Goal: Task Accomplishment & Management: Use online tool/utility

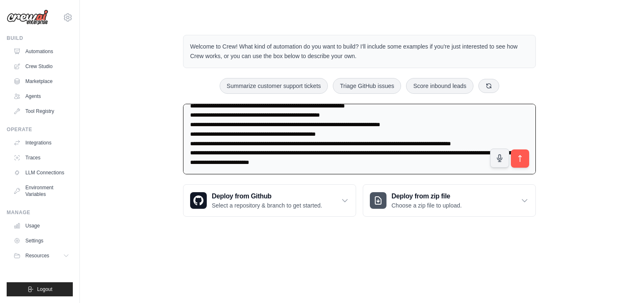
type textarea "**********"
click at [515, 155] on icon "submit" at bounding box center [519, 159] width 8 height 8
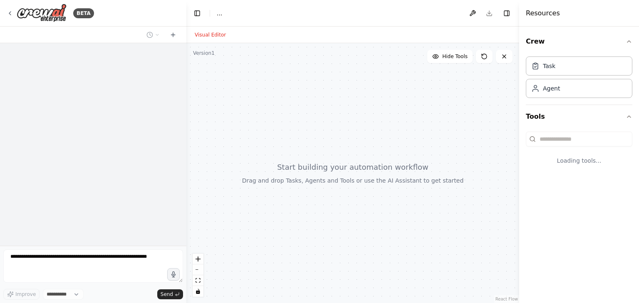
select select "****"
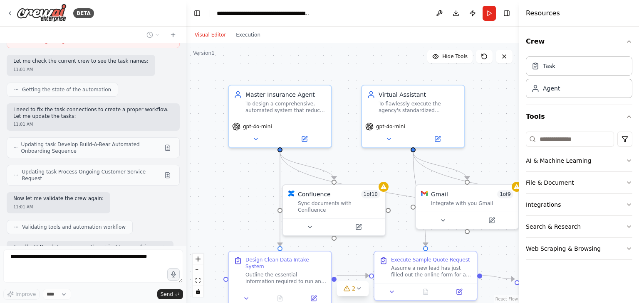
scroll to position [1078, 0]
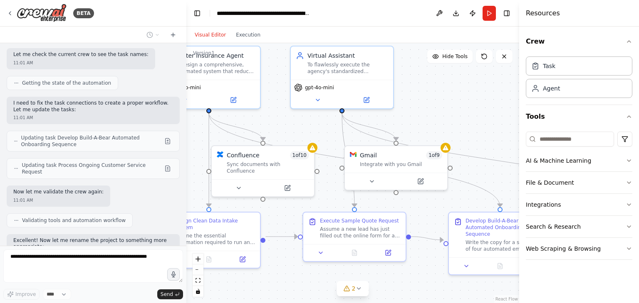
drag, startPoint x: 256, startPoint y: 211, endPoint x: 212, endPoint y: 167, distance: 62.3
click at [212, 167] on div ".deletable-edge-delete-btn { width: 20px; height: 20px; border: 0px solid #ffff…" at bounding box center [352, 173] width 333 height 260
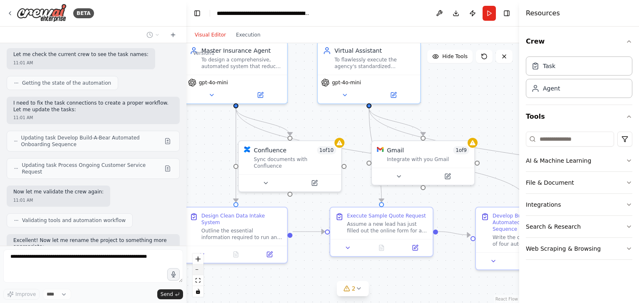
click at [196, 271] on button "zoom out" at bounding box center [197, 270] width 11 height 11
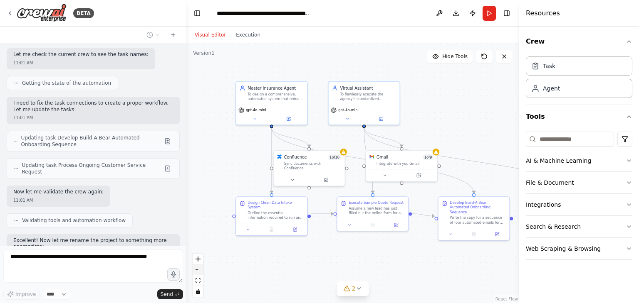
click at [196, 271] on button "zoom out" at bounding box center [197, 270] width 11 height 11
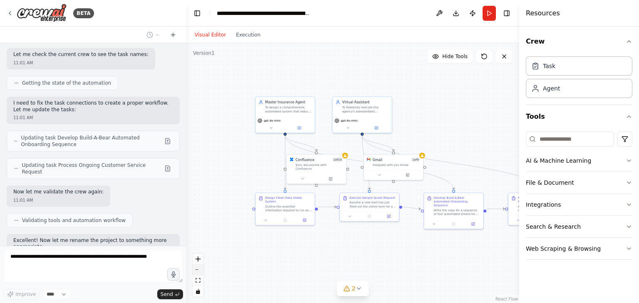
click at [196, 271] on button "zoom out" at bounding box center [197, 270] width 11 height 11
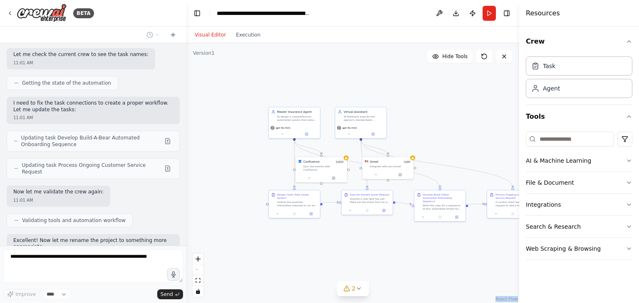
click at [196, 271] on div "React Flow controls" at bounding box center [197, 275] width 11 height 43
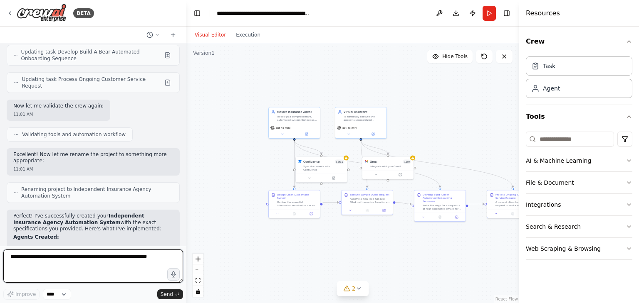
drag, startPoint x: 196, startPoint y: 271, endPoint x: 384, endPoint y: 100, distance: 254.2
click at [384, 100] on div ".deletable-edge-delete-btn { width: 20px; height: 20px; border: 0px solid #ffff…" at bounding box center [352, 173] width 333 height 260
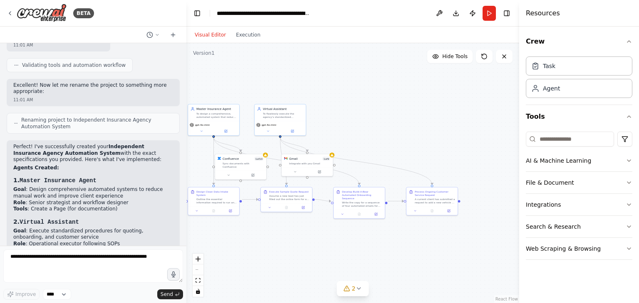
drag, startPoint x: 431, startPoint y: 77, endPoint x: 352, endPoint y: 75, distance: 78.6
click at [352, 75] on div ".deletable-edge-delete-btn { width: 20px; height: 20px; border: 0px solid #ffff…" at bounding box center [352, 173] width 333 height 260
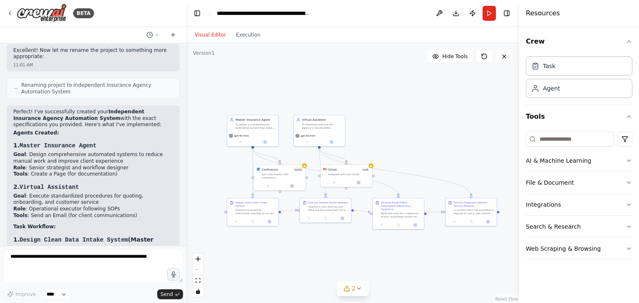
drag, startPoint x: 386, startPoint y: 123, endPoint x: 423, endPoint y: 133, distance: 38.3
click at [423, 133] on div ".deletable-edge-delete-btn { width: 20px; height: 20px; border: 0px solid #ffff…" at bounding box center [352, 173] width 333 height 260
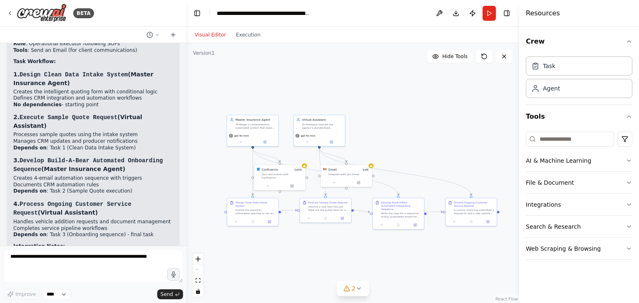
scroll to position [1440, 0]
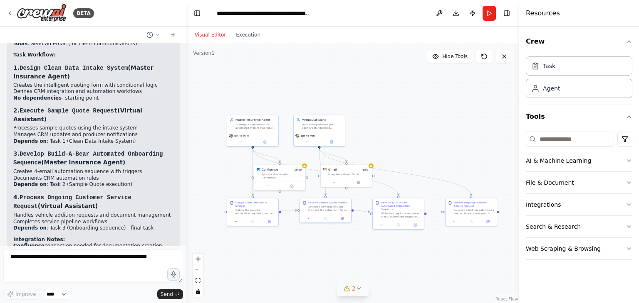
click at [359, 288] on icon at bounding box center [358, 289] width 3 height 2
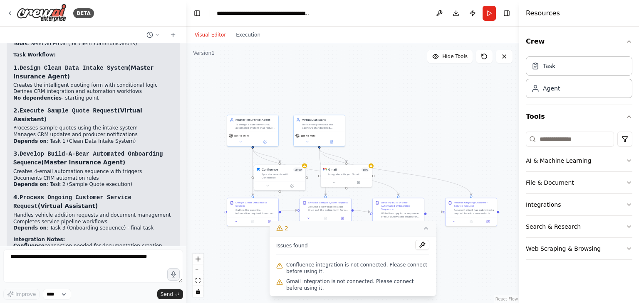
click at [477, 274] on div ".deletable-edge-delete-btn { width: 20px; height: 20px; border: 0px solid #ffff…" at bounding box center [352, 173] width 333 height 260
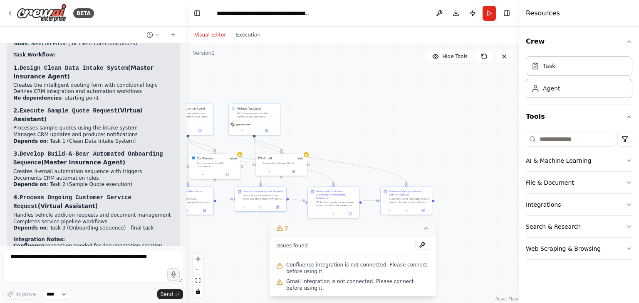
drag, startPoint x: 456, startPoint y: 149, endPoint x: 392, endPoint y: 138, distance: 64.1
click at [392, 138] on div ".deletable-edge-delete-btn { width: 20px; height: 20px; border: 0px solid #ffff…" at bounding box center [352, 173] width 333 height 260
click at [422, 228] on icon at bounding box center [425, 228] width 7 height 7
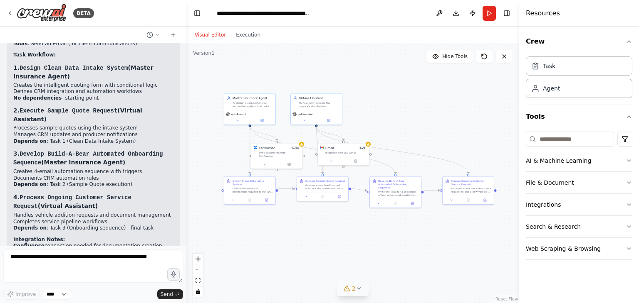
drag, startPoint x: 390, startPoint y: 126, endPoint x: 450, endPoint y: 116, distance: 61.2
click at [450, 116] on div ".deletable-edge-delete-btn { width: 20px; height: 20px; border: 0px solid #ffff…" at bounding box center [352, 173] width 333 height 260
click at [266, 161] on button at bounding box center [265, 163] width 24 height 5
click at [314, 192] on div "Not connected Connect to use this integration Recheck Connect" at bounding box center [292, 194] width 70 height 13
drag, startPoint x: 314, startPoint y: 192, endPoint x: 311, endPoint y: 187, distance: 6.3
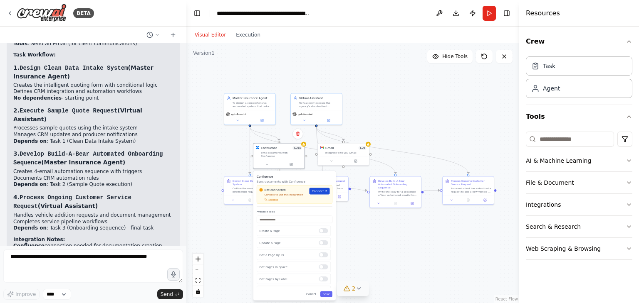
click at [311, 188] on link "Connect" at bounding box center [319, 191] width 20 height 7
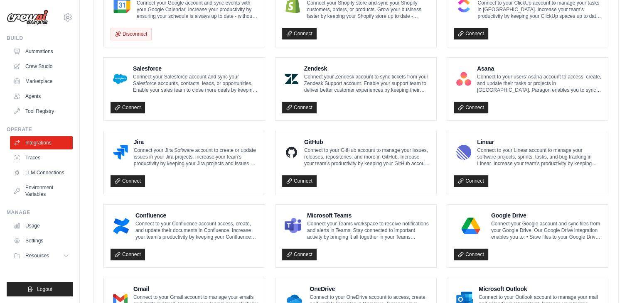
scroll to position [415, 0]
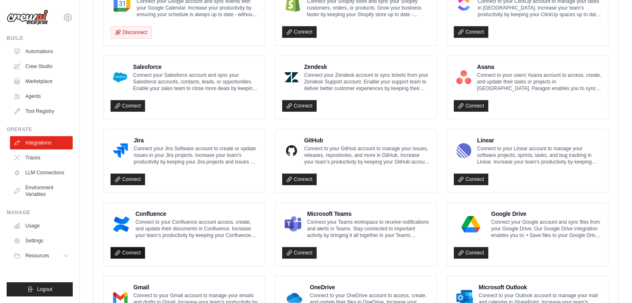
click at [136, 247] on link "Connect" at bounding box center [128, 253] width 35 height 12
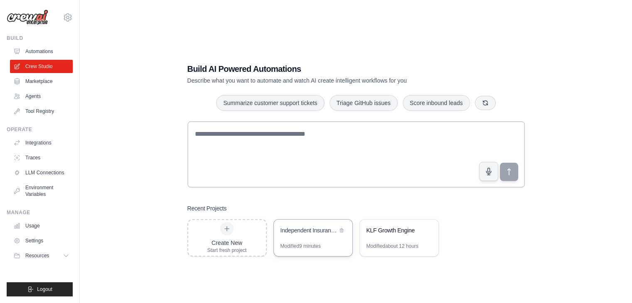
click at [304, 235] on div "Independent Insurance Agency Automation System" at bounding box center [309, 232] width 57 height 10
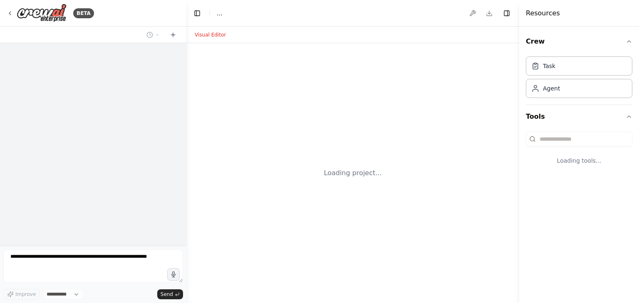
select select "****"
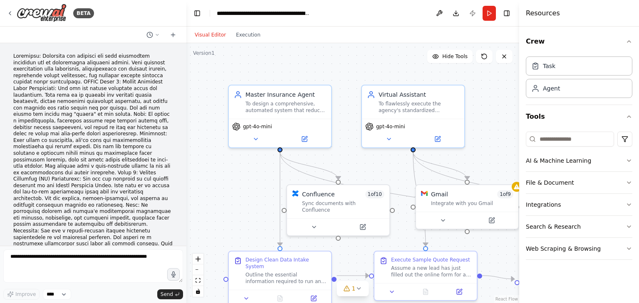
scroll to position [1041, 0]
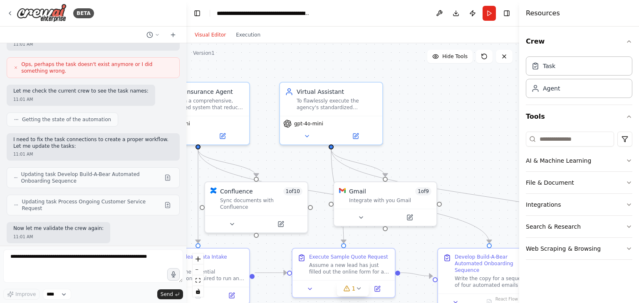
drag, startPoint x: 378, startPoint y: 170, endPoint x: 282, endPoint y: 167, distance: 96.1
click at [282, 167] on div ".deletable-edge-delete-btn { width: 20px; height: 20px; border: 0px solid #ffff…" at bounding box center [352, 173] width 333 height 260
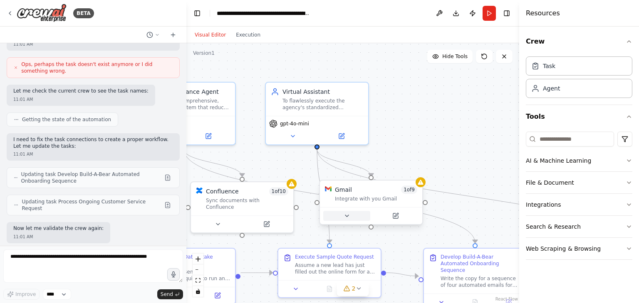
click at [348, 216] on icon at bounding box center [346, 216] width 7 height 7
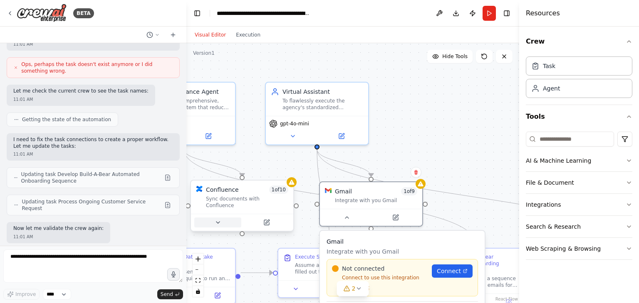
click at [223, 218] on button at bounding box center [217, 223] width 47 height 10
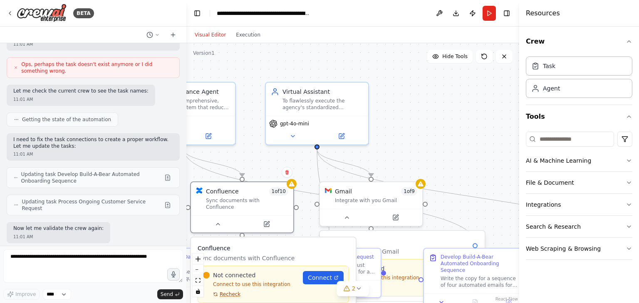
click at [225, 291] on span "Recheck" at bounding box center [229, 294] width 21 height 7
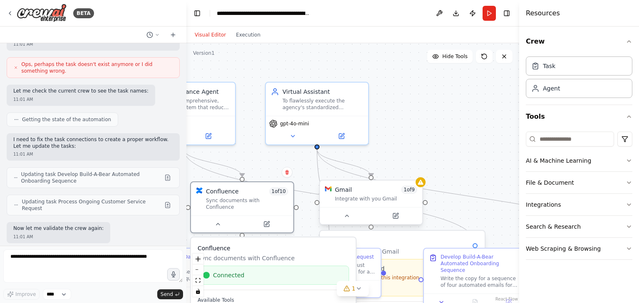
click at [388, 202] on div "Gmail 1 of 9 Integrate with you Gmail" at bounding box center [371, 194] width 102 height 27
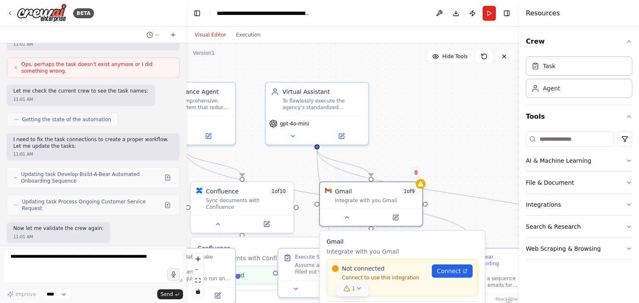
click at [357, 287] on icon at bounding box center [358, 289] width 7 height 7
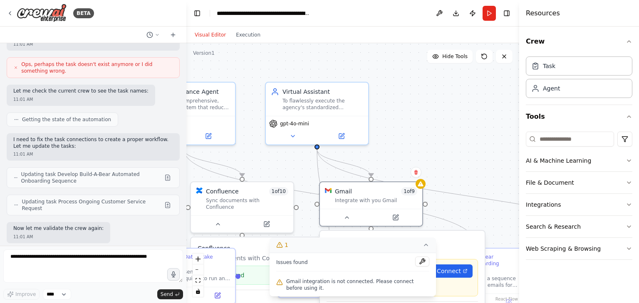
click at [448, 248] on p "Integrate with you Gmail" at bounding box center [401, 252] width 151 height 8
click at [458, 269] on span "Connect" at bounding box center [448, 271] width 24 height 8
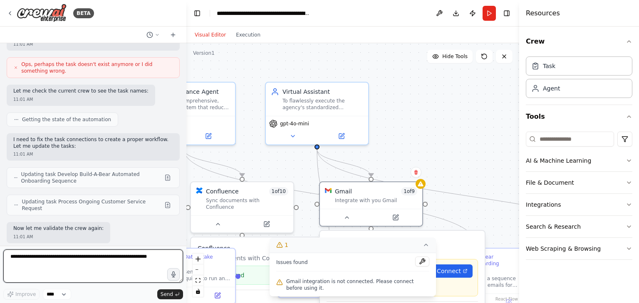
click at [147, 264] on textarea at bounding box center [93, 266] width 180 height 33
type textarea "**********"
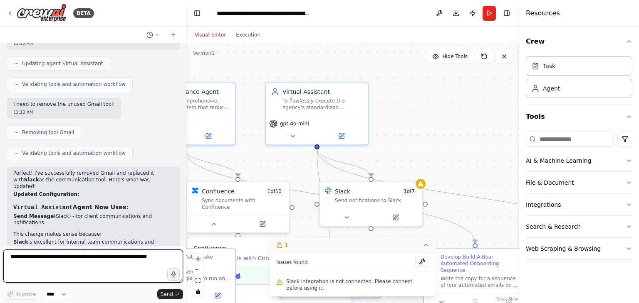
scroll to position [1873, 0]
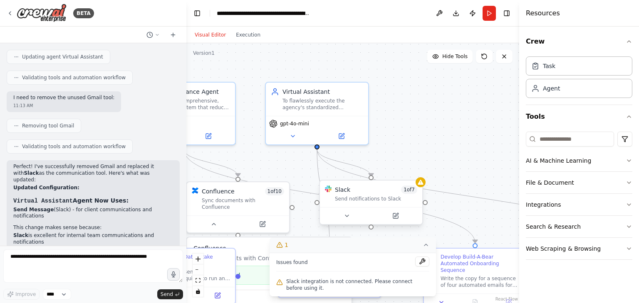
click at [346, 222] on div at bounding box center [371, 215] width 102 height 17
click at [349, 217] on icon at bounding box center [346, 216] width 7 height 7
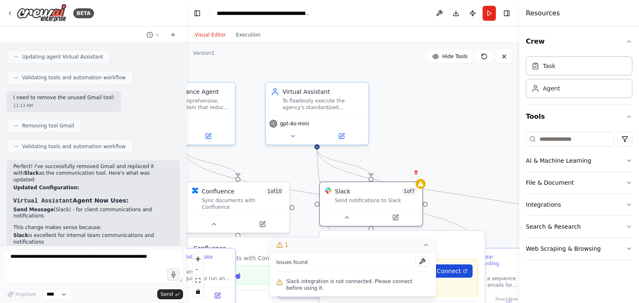
click at [456, 275] on link "Connect" at bounding box center [451, 271] width 41 height 13
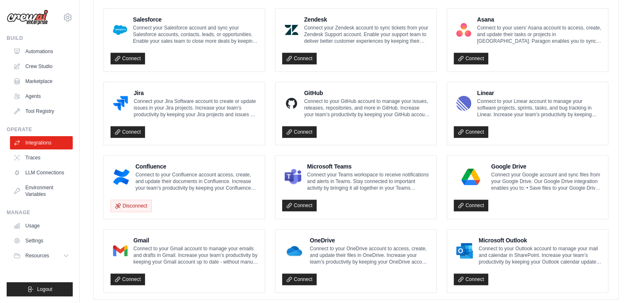
scroll to position [478, 0]
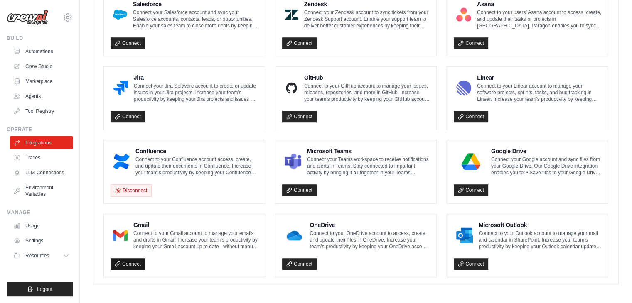
click at [119, 261] on icon at bounding box center [118, 264] width 6 height 6
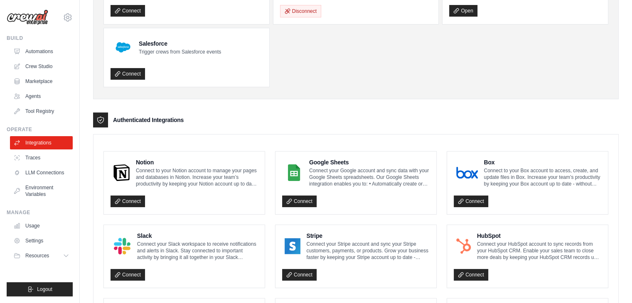
scroll to position [102, 0]
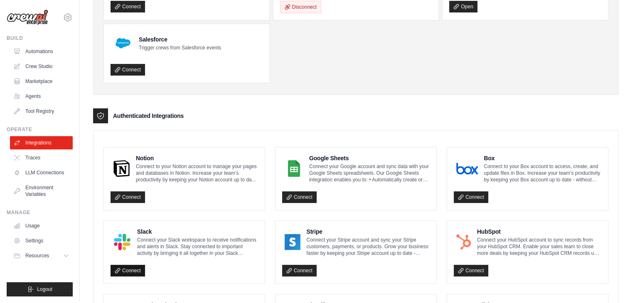
click at [124, 267] on link "Connect" at bounding box center [128, 271] width 35 height 12
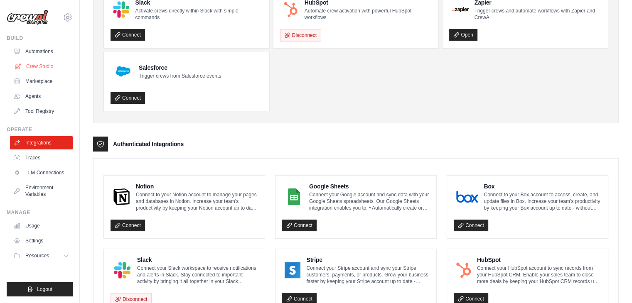
click at [54, 65] on link "Crew Studio" at bounding box center [42, 66] width 63 height 13
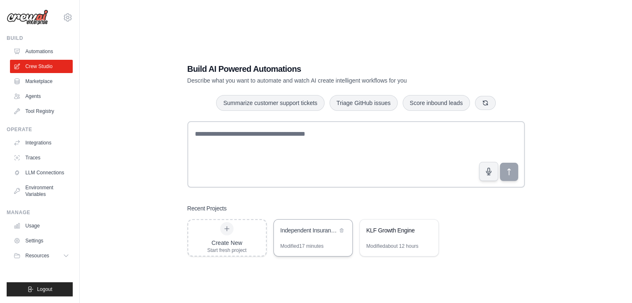
click at [316, 232] on div "Independent Insurance Agency Automation System" at bounding box center [309, 231] width 57 height 8
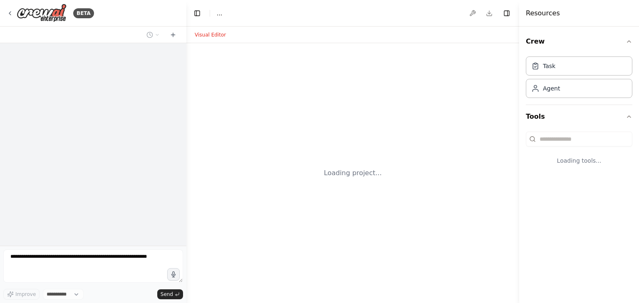
click at [316, 232] on div "Loading project..." at bounding box center [352, 173] width 333 height 260
select select "****"
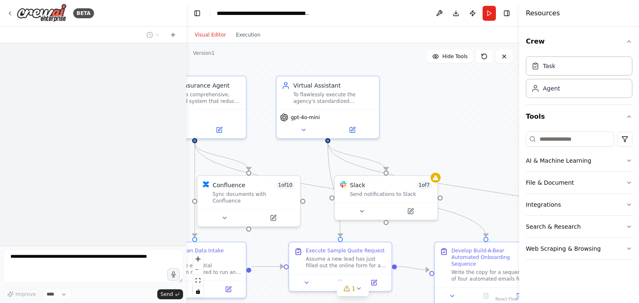
drag, startPoint x: 386, startPoint y: 165, endPoint x: 301, endPoint y: 155, distance: 85.4
click at [301, 155] on div ".deletable-edge-delete-btn { width: 20px; height: 20px; border: 0px solid #ffff…" at bounding box center [352, 173] width 333 height 260
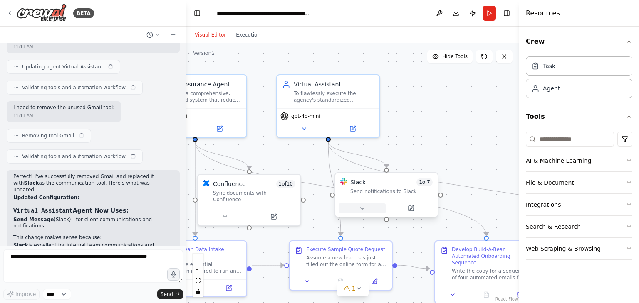
scroll to position [1873, 0]
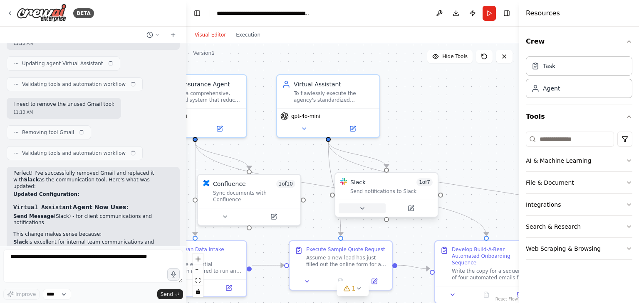
click at [369, 211] on button at bounding box center [361, 209] width 47 height 10
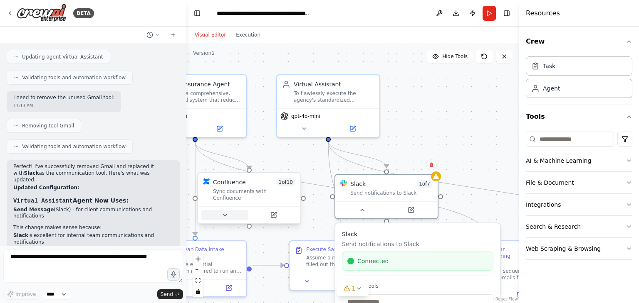
click at [239, 210] on button at bounding box center [224, 215] width 47 height 10
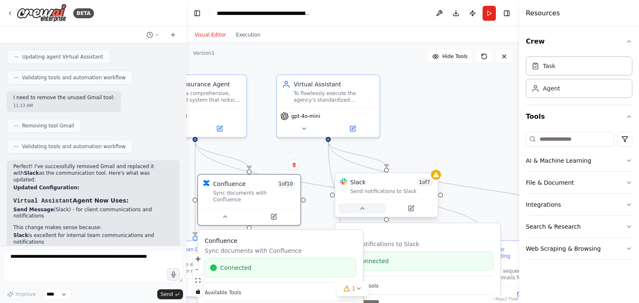
click at [371, 210] on button at bounding box center [361, 209] width 47 height 10
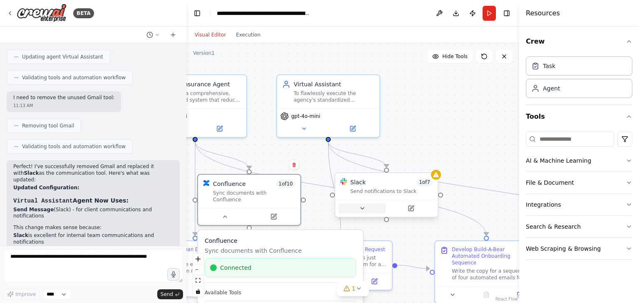
click at [371, 210] on button at bounding box center [361, 209] width 47 height 10
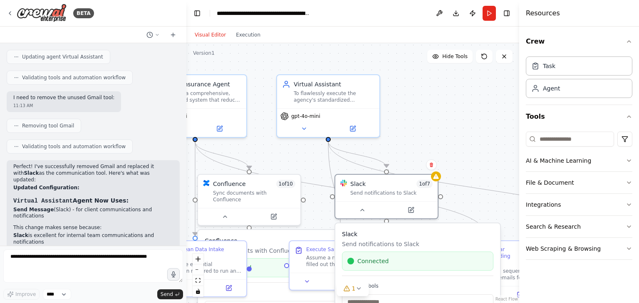
click at [315, 217] on div ".deletable-edge-delete-btn { width: 20px; height: 20px; border: 0px solid #ffff…" at bounding box center [352, 173] width 333 height 260
click at [344, 287] on icon at bounding box center [346, 289] width 7 height 7
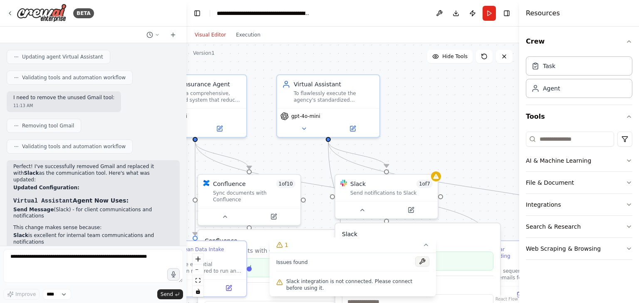
click at [427, 259] on button at bounding box center [422, 262] width 14 height 10
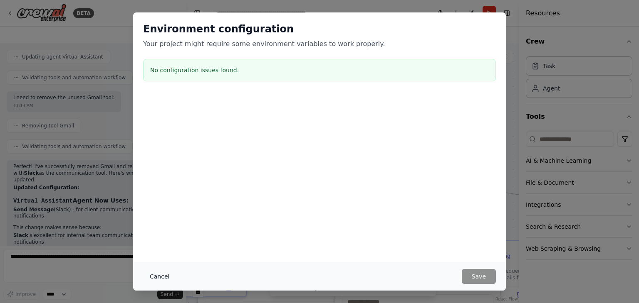
click at [166, 276] on button "Cancel" at bounding box center [159, 276] width 33 height 15
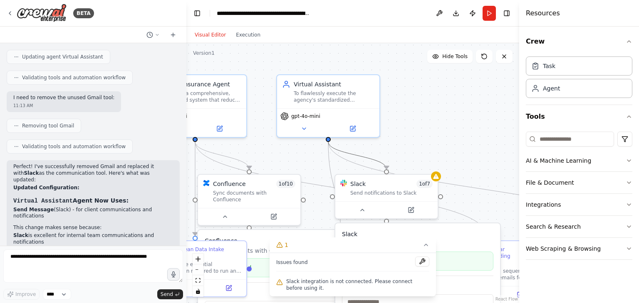
drag, startPoint x: 358, startPoint y: 155, endPoint x: 407, endPoint y: 131, distance: 53.9
click at [407, 131] on div ".deletable-edge-delete-btn { width: 20px; height: 20px; border: 0px solid #ffff…" at bounding box center [352, 173] width 333 height 260
click at [424, 249] on icon at bounding box center [425, 245] width 7 height 7
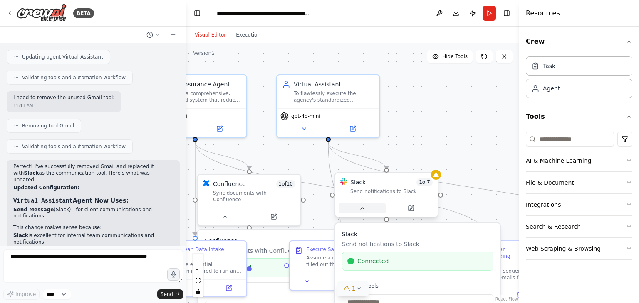
click at [364, 209] on icon at bounding box center [362, 208] width 7 height 7
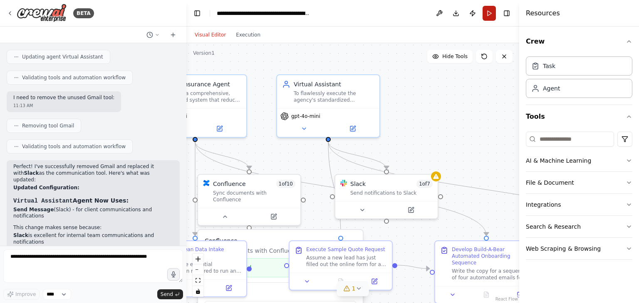
click at [491, 17] on button "Run" at bounding box center [488, 13] width 13 height 15
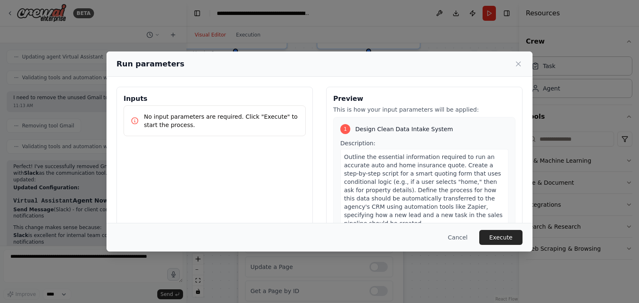
drag, startPoint x: 456, startPoint y: 108, endPoint x: 496, endPoint y: 21, distance: 95.6
click at [496, 21] on body "BETA 11:00 AM ▶ Thought process I'll help you implement this comprehensive insu…" at bounding box center [319, 151] width 639 height 303
click at [508, 237] on button "Execute" at bounding box center [500, 237] width 43 height 15
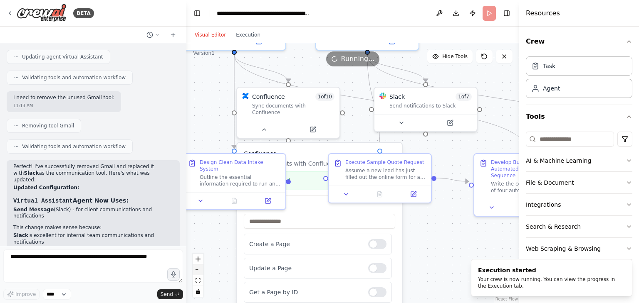
click at [198, 271] on button "zoom out" at bounding box center [197, 270] width 11 height 11
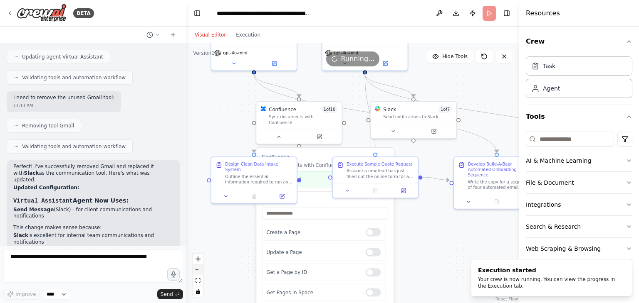
click at [198, 271] on button "zoom out" at bounding box center [197, 270] width 11 height 11
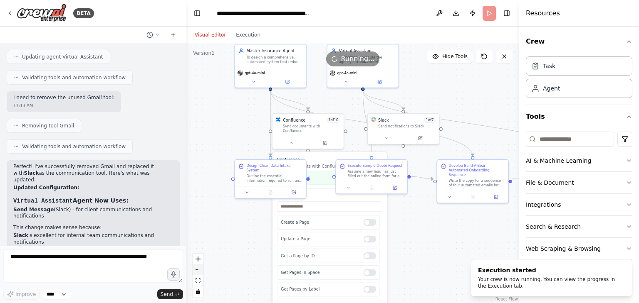
click at [198, 271] on button "zoom out" at bounding box center [197, 270] width 11 height 11
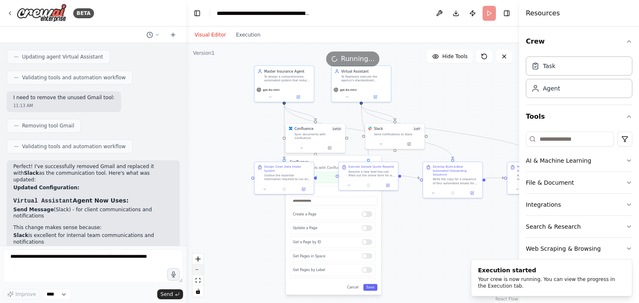
click at [198, 271] on button "zoom out" at bounding box center [197, 270] width 11 height 11
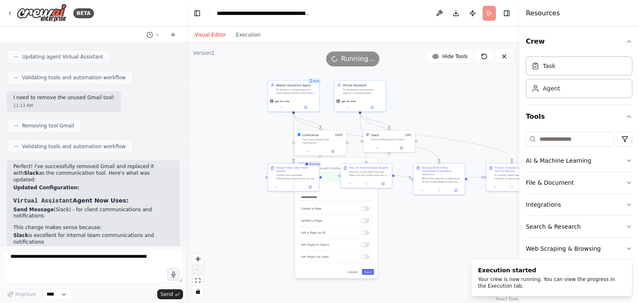
click at [198, 271] on div "React Flow controls" at bounding box center [197, 275] width 11 height 43
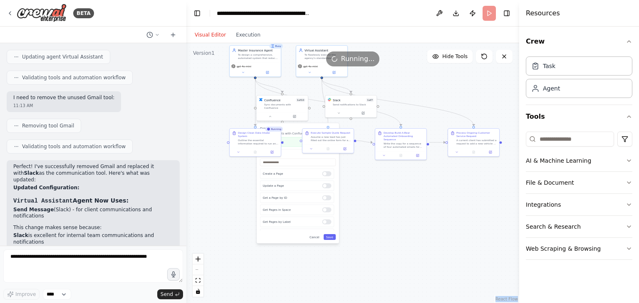
drag, startPoint x: 261, startPoint y: 248, endPoint x: 220, endPoint y: 212, distance: 54.8
click at [220, 212] on div ".deletable-edge-delete-btn { width: 20px; height: 20px; border: 0px solid #ffff…" at bounding box center [352, 173] width 333 height 260
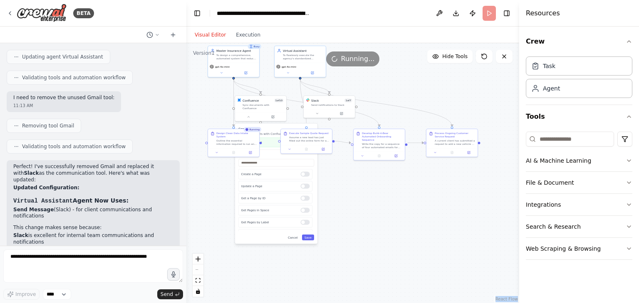
drag, startPoint x: 388, startPoint y: 223, endPoint x: 367, endPoint y: 227, distance: 21.1
click at [367, 227] on div ".deletable-edge-delete-btn { width: 20px; height: 20px; border: 0px solid #ffff…" at bounding box center [352, 173] width 333 height 260
click at [296, 237] on button "Cancel" at bounding box center [291, 240] width 15 height 6
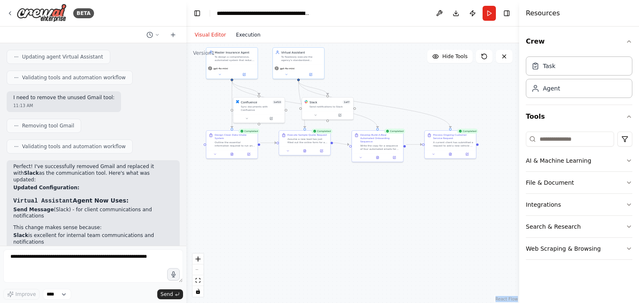
click at [251, 33] on button "Execution" at bounding box center [248, 35] width 35 height 10
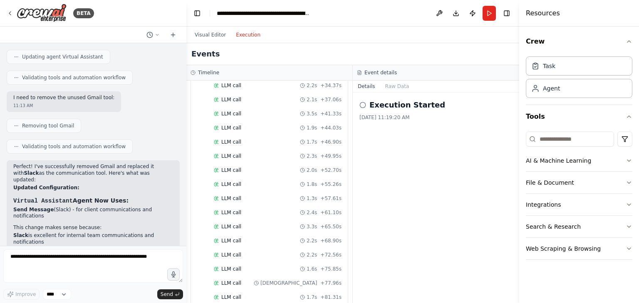
scroll to position [811, 0]
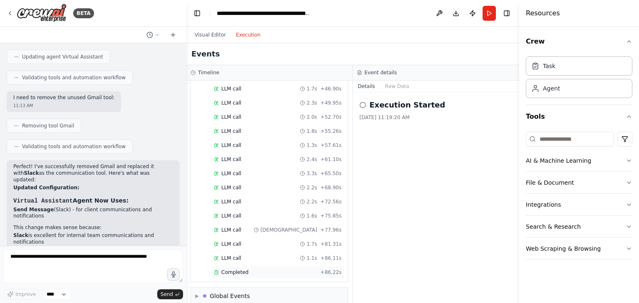
click at [243, 269] on span "Completed" at bounding box center [234, 272] width 27 height 7
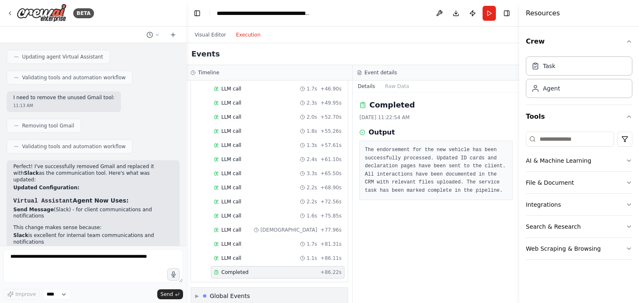
click at [245, 292] on div "Global Events" at bounding box center [230, 296] width 40 height 8
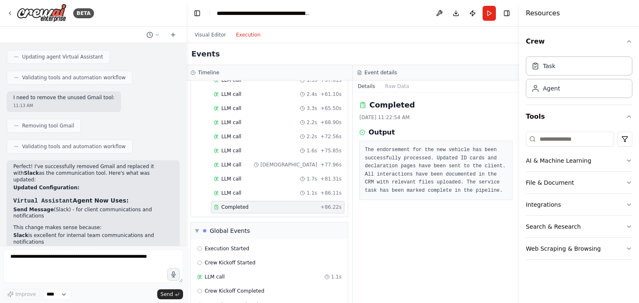
scroll to position [886, 0]
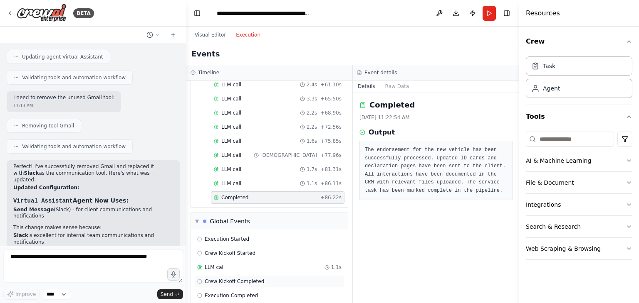
click at [271, 279] on div "Crew Kickoff Completed" at bounding box center [269, 282] width 144 height 7
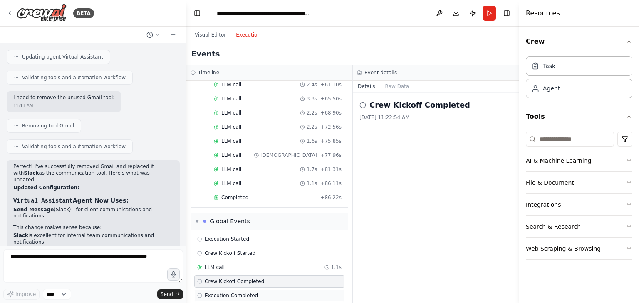
click at [255, 293] on div "Execution Completed" at bounding box center [269, 296] width 144 height 7
click at [275, 250] on div "Crew Kickoff Started" at bounding box center [269, 253] width 144 height 7
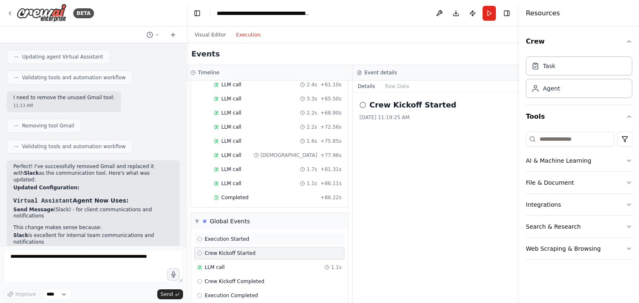
click at [281, 236] on div "Execution Started" at bounding box center [269, 239] width 144 height 7
drag, startPoint x: 344, startPoint y: 264, endPoint x: 346, endPoint y: 237, distance: 27.1
click at [346, 237] on div "▼ Master Insurance Agent 4.98s (+122.41s) • 2 task s ▼ Design Clean Data Intake…" at bounding box center [269, 192] width 166 height 223
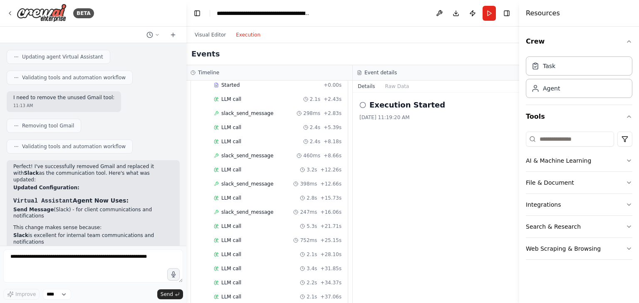
scroll to position [565, 0]
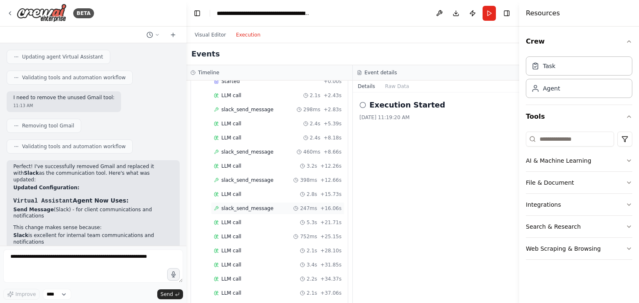
click at [299, 205] on div "247ms" at bounding box center [305, 208] width 24 height 7
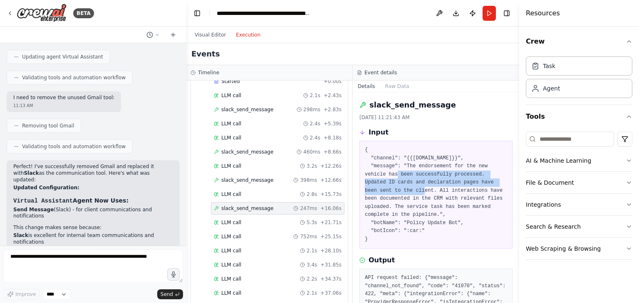
drag, startPoint x: 511, startPoint y: 166, endPoint x: 510, endPoint y: 180, distance: 14.2
click at [510, 180] on div "slack_send_message 8/22/2025, 11:21:43 AM Input { "channel": "{{settings.channe…" at bounding box center [436, 198] width 166 height 211
drag, startPoint x: 515, startPoint y: 173, endPoint x: 517, endPoint y: 204, distance: 31.2
click at [517, 204] on button "Toggle Sidebar" at bounding box center [518, 151] width 7 height 303
click at [516, 212] on button "Toggle Sidebar" at bounding box center [518, 151] width 7 height 303
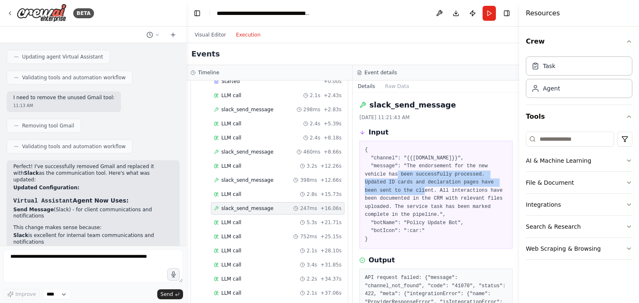
click at [516, 212] on button "Toggle Sidebar" at bounding box center [518, 151] width 7 height 303
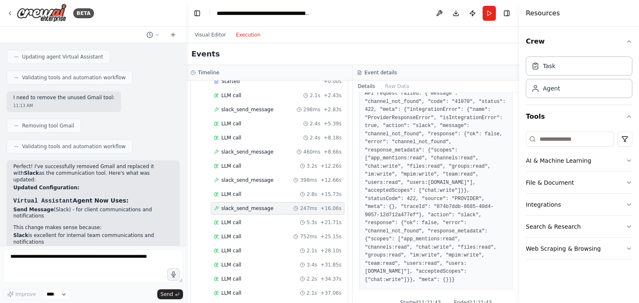
drag, startPoint x: 515, startPoint y: 274, endPoint x: 517, endPoint y: 173, distance: 101.0
click at [517, 173] on button "Toggle Sidebar" at bounding box center [518, 151] width 7 height 303
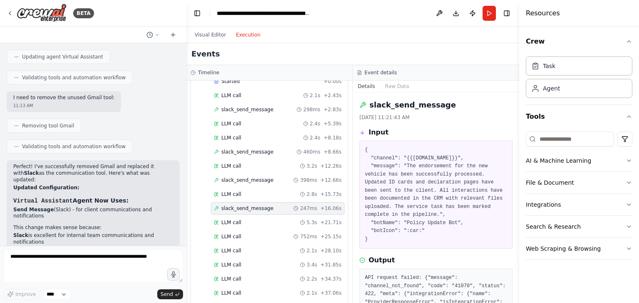
click at [468, 125] on div "slack_send_message 8/22/2025, 11:21:43 AM Input { "channel": "{{settings.channe…" at bounding box center [436, 198] width 166 height 211
click at [391, 84] on button "Raw Data" at bounding box center [397, 87] width 34 height 12
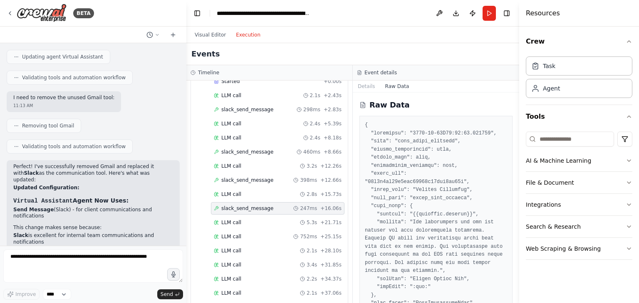
click at [515, 126] on button "Toggle Sidebar" at bounding box center [518, 151] width 7 height 303
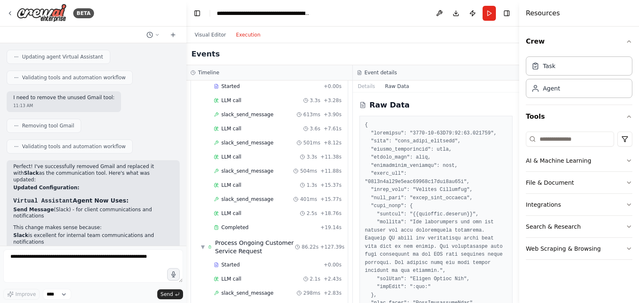
scroll to position [377, 0]
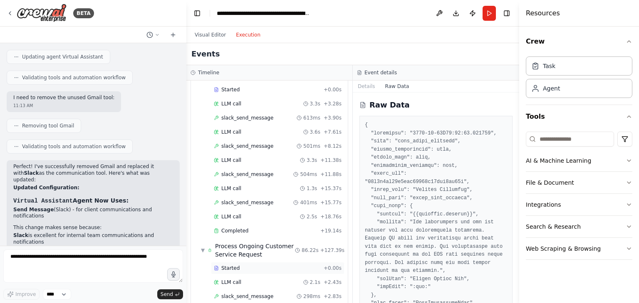
click at [289, 265] on div "Started" at bounding box center [267, 268] width 106 height 7
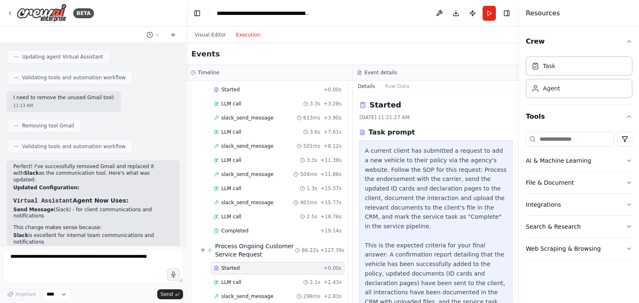
drag, startPoint x: 515, startPoint y: 174, endPoint x: 515, endPoint y: 194, distance: 20.4
click at [515, 194] on button "Toggle Sidebar" at bounding box center [518, 151] width 7 height 303
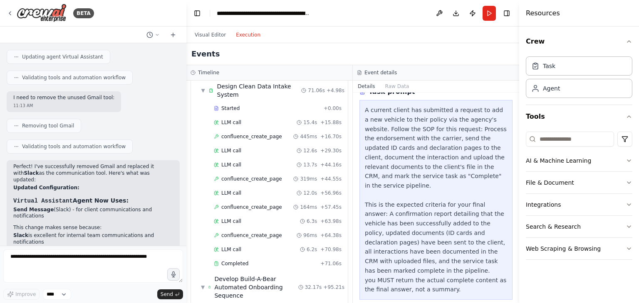
scroll to position [0, 0]
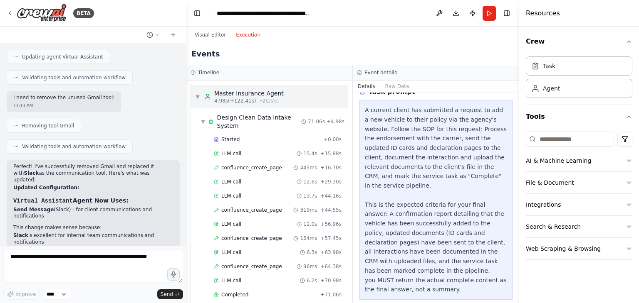
click at [331, 95] on div "▼ Master Insurance Agent 4.98s (+122.41s) • 2 task s" at bounding box center [269, 96] width 157 height 23
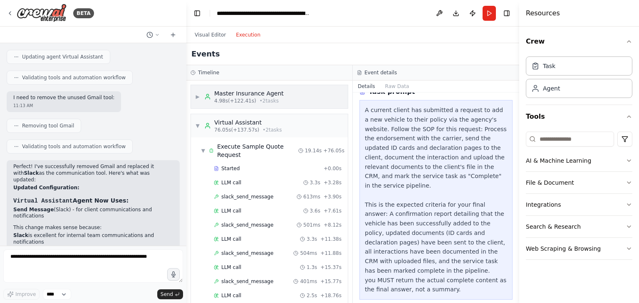
click at [331, 95] on div "▶ Master Insurance Agent 4.98s (+122.41s) • 2 task s" at bounding box center [269, 96] width 157 height 23
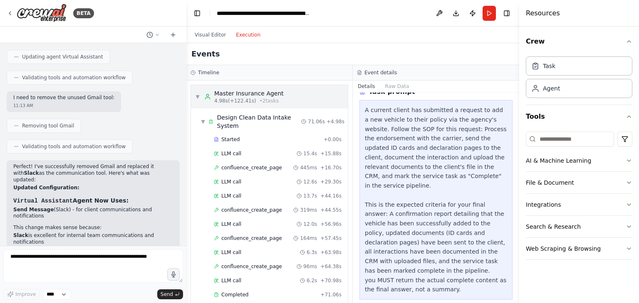
click at [331, 97] on div "▼ Master Insurance Agent 4.98s (+122.41s) • 2 task s" at bounding box center [269, 96] width 157 height 23
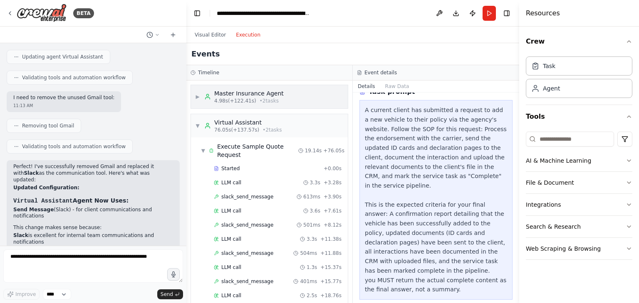
click at [331, 97] on div "▶ Master Insurance Agent 4.98s (+122.41s) • 2 task s" at bounding box center [269, 96] width 157 height 23
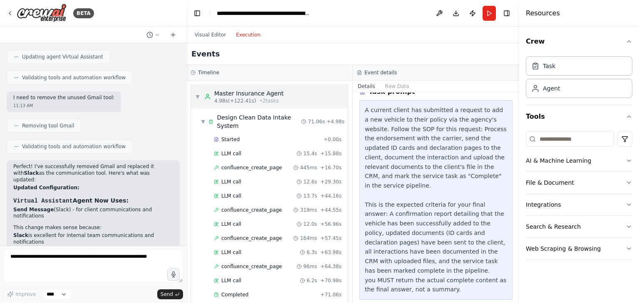
click at [331, 97] on div "▼ Master Insurance Agent 4.98s (+122.41s) • 2 task s" at bounding box center [269, 96] width 157 height 23
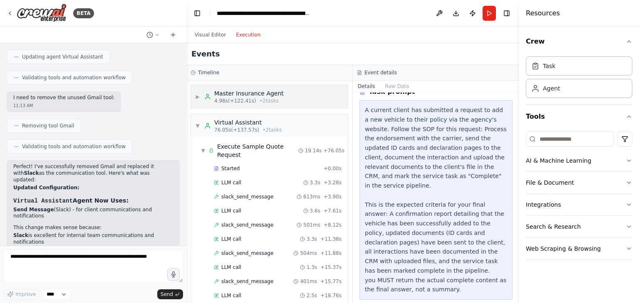
click at [331, 97] on div "▶ Master Insurance Agent 4.98s (+122.41s) • 2 task s" at bounding box center [269, 96] width 157 height 23
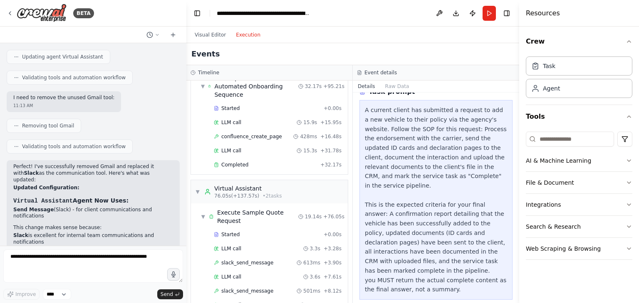
scroll to position [234, 0]
click at [302, 157] on div "Completed + 32.17s" at bounding box center [277, 163] width 133 height 12
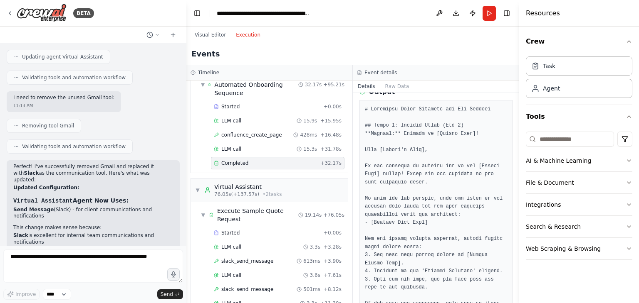
click at [302, 157] on div "Completed + 32.17s" at bounding box center [277, 163] width 133 height 12
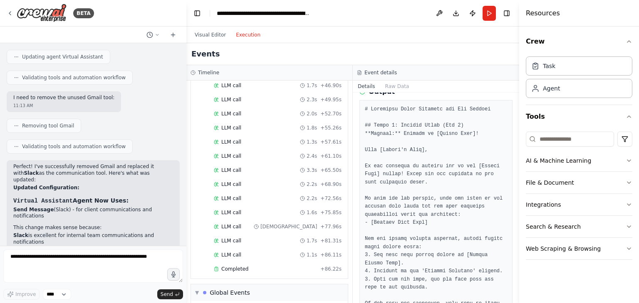
scroll to position [886, 0]
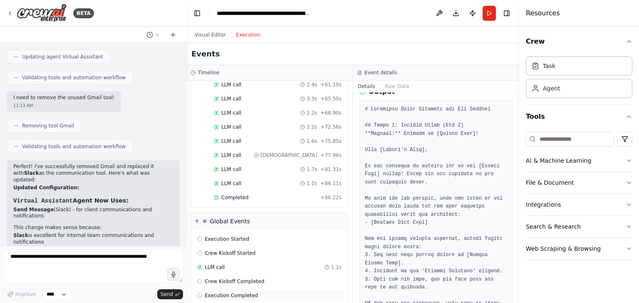
click at [253, 293] on div "Execution Completed" at bounding box center [269, 296] width 144 height 7
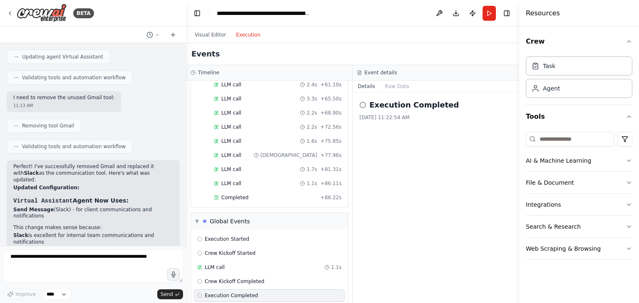
click at [258, 293] on div "Execution Completed" at bounding box center [269, 296] width 144 height 7
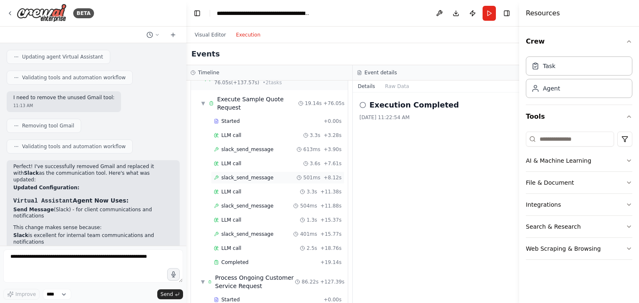
scroll to position [348, 0]
click at [254, 258] on div "Completed" at bounding box center [265, 261] width 103 height 7
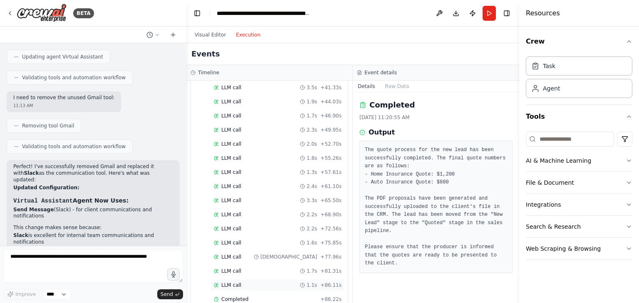
scroll to position [795, 0]
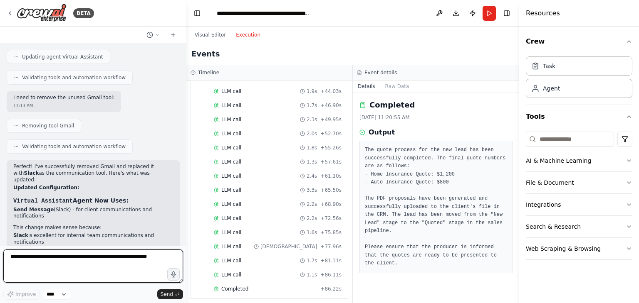
click at [65, 258] on textarea at bounding box center [93, 266] width 180 height 33
paste textarea "**********"
type textarea "**********"
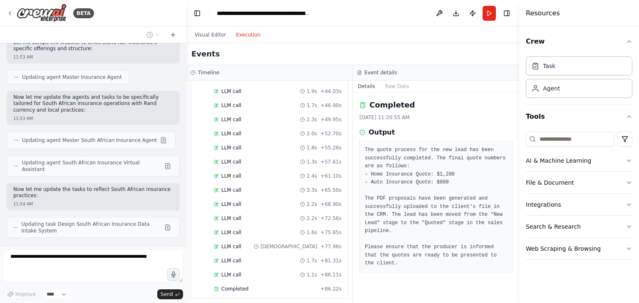
scroll to position [2277, 0]
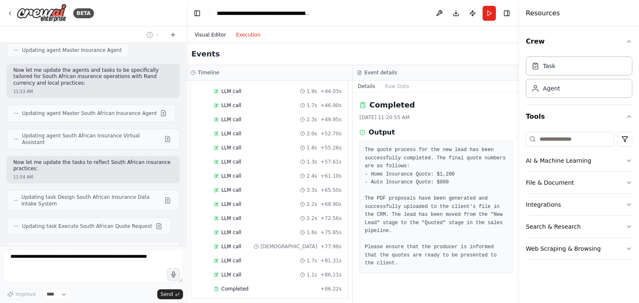
click at [217, 32] on button "Visual Editor" at bounding box center [210, 35] width 41 height 10
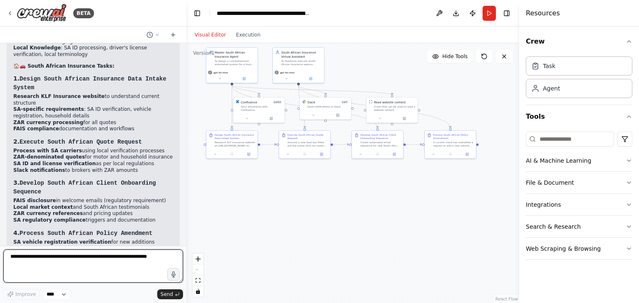
scroll to position [2732, 0]
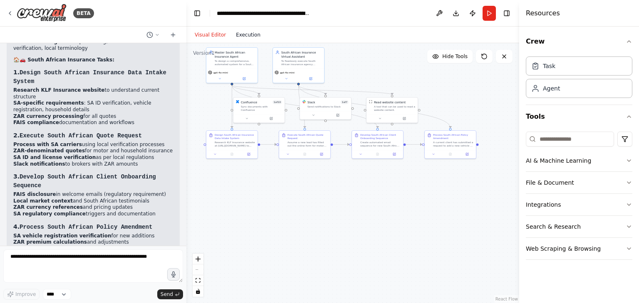
click at [247, 30] on button "Execution" at bounding box center [248, 35] width 35 height 10
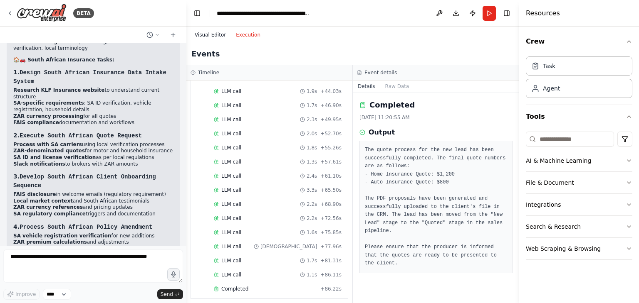
click at [211, 33] on button "Visual Editor" at bounding box center [210, 35] width 41 height 10
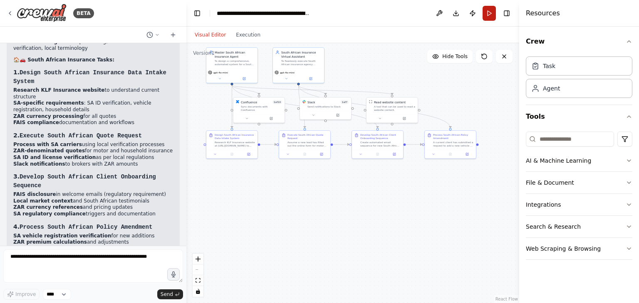
click at [488, 15] on button "Run" at bounding box center [488, 13] width 13 height 15
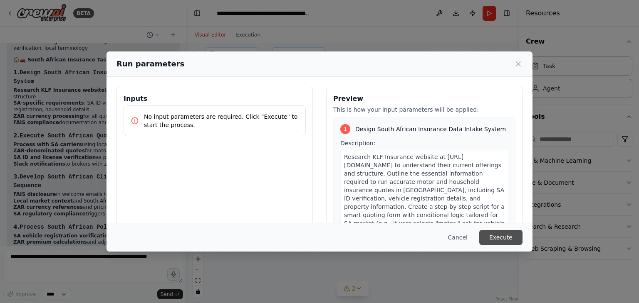
click at [503, 232] on button "Execute" at bounding box center [500, 237] width 43 height 15
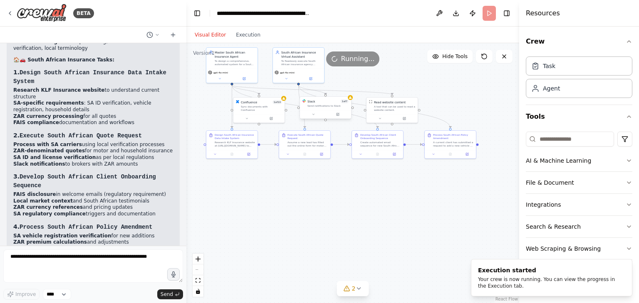
click at [315, 117] on div at bounding box center [325, 114] width 51 height 9
click at [314, 117] on button at bounding box center [313, 114] width 24 height 5
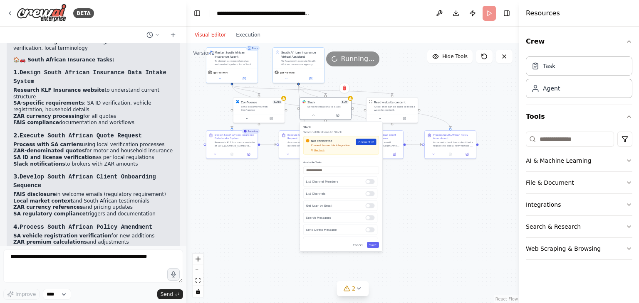
click at [369, 140] on span "Connect" at bounding box center [364, 142] width 12 height 4
click at [318, 154] on div "Not connected Connect to use this integration Recheck Connect" at bounding box center [343, 145] width 76 height 19
click at [323, 152] on span "Recheck" at bounding box center [321, 150] width 10 height 3
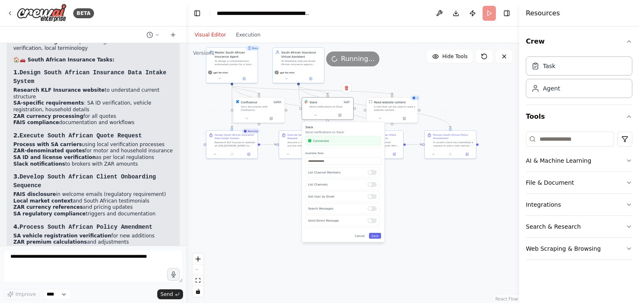
click at [269, 205] on div ".deletable-edge-delete-btn { width: 20px; height: 20px; border: 0px solid #ffff…" at bounding box center [352, 173] width 333 height 260
click at [374, 235] on button "Save" at bounding box center [375, 236] width 12 height 6
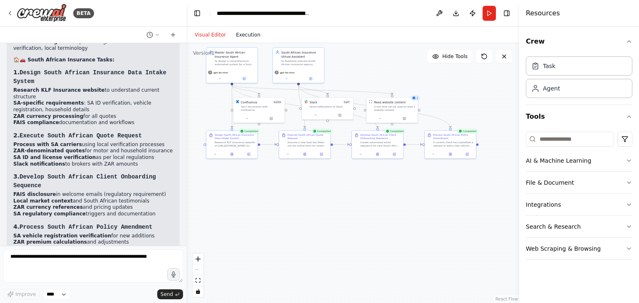
click at [238, 32] on button "Execution" at bounding box center [248, 35] width 35 height 10
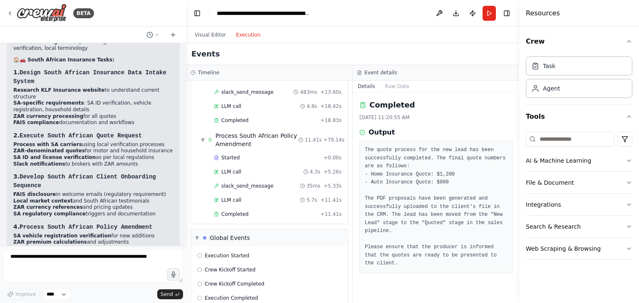
scroll to position [306, 0]
click at [328, 210] on span "+ 11.41s" at bounding box center [330, 213] width 21 height 7
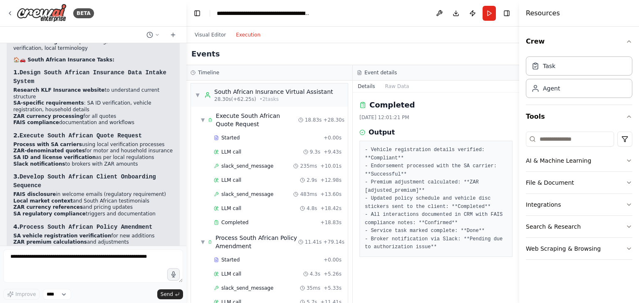
scroll to position [193, 0]
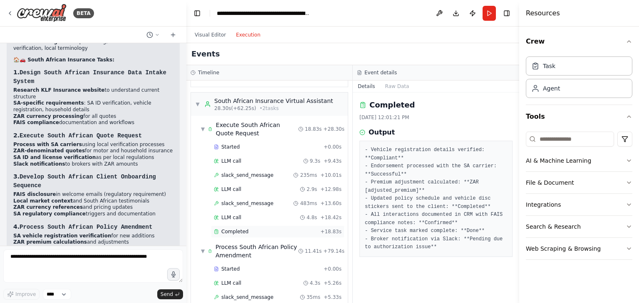
click at [311, 229] on div "Completed" at bounding box center [265, 232] width 103 height 7
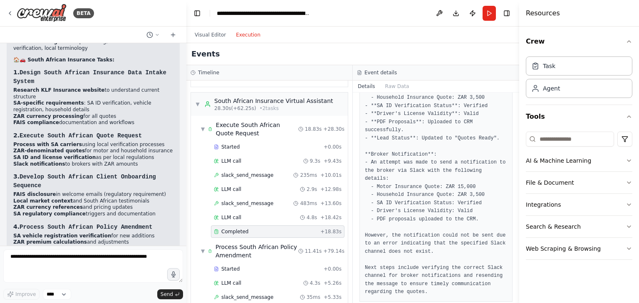
scroll to position [88, 0]
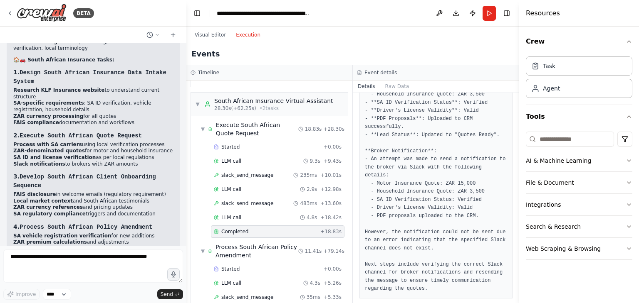
drag, startPoint x: 515, startPoint y: 207, endPoint x: 515, endPoint y: 212, distance: 4.6
click at [515, 212] on button "Toggle Sidebar" at bounding box center [518, 151] width 7 height 303
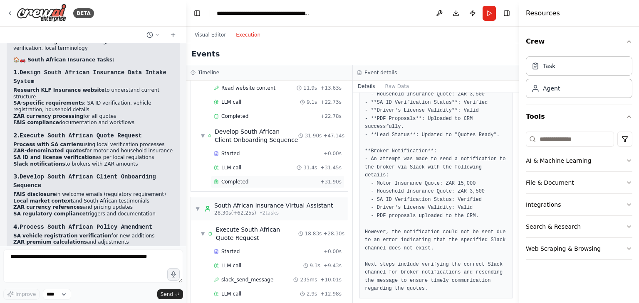
click at [317, 179] on div "Completed + 31.90s" at bounding box center [278, 182] width 128 height 7
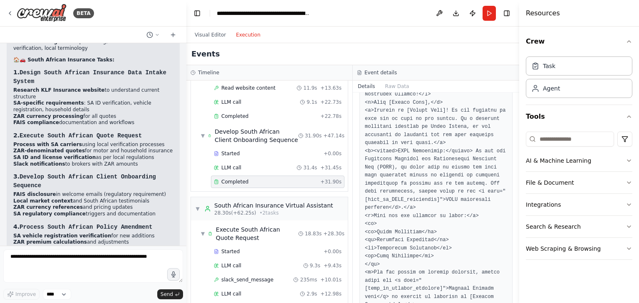
drag, startPoint x: 515, startPoint y: 133, endPoint x: 515, endPoint y: 176, distance: 42.8
click at [515, 176] on div "BETA 11:00 AM ▶ Thought process I'll help you implement this comprehensive insu…" at bounding box center [319, 151] width 639 height 303
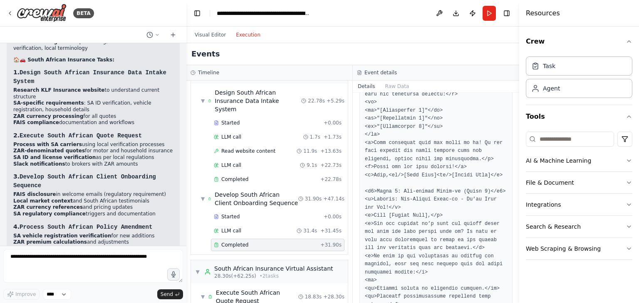
scroll to position [3, 0]
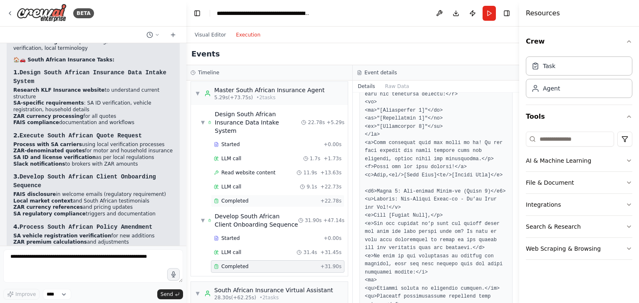
click at [302, 198] on div "Completed" at bounding box center [265, 201] width 103 height 7
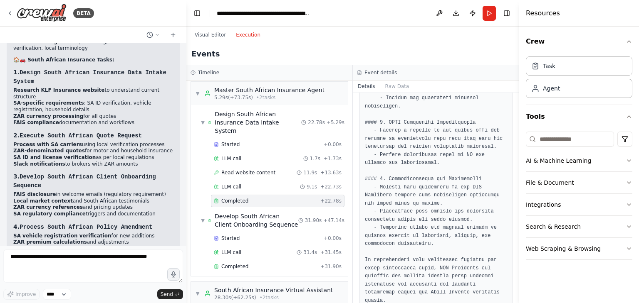
scroll to position [526, 0]
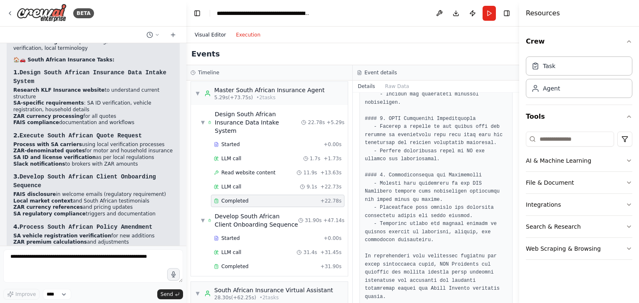
click at [213, 35] on button "Visual Editor" at bounding box center [210, 35] width 41 height 10
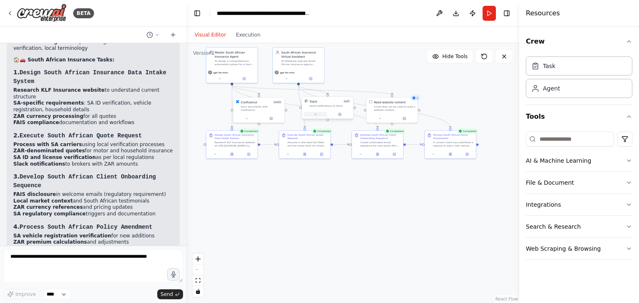
click at [314, 115] on icon at bounding box center [314, 114] width 3 height 3
click at [370, 221] on div at bounding box center [371, 221] width 9 height 5
click at [370, 198] on div at bounding box center [371, 197] width 9 height 5
click at [370, 211] on div "Search Messages" at bounding box center [342, 209] width 74 height 10
click at [374, 236] on button "Save" at bounding box center [375, 236] width 12 height 6
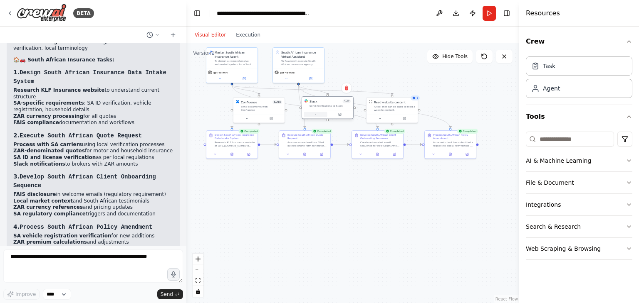
click at [321, 115] on button at bounding box center [315, 114] width 24 height 5
click at [370, 174] on div at bounding box center [371, 172] width 9 height 5
click at [367, 185] on div at bounding box center [371, 184] width 9 height 5
click at [369, 208] on div at bounding box center [371, 209] width 9 height 5
click at [381, 224] on div "Slack Send notifications to Slack Connected Available Tools List Channel Member…" at bounding box center [343, 182] width 82 height 121
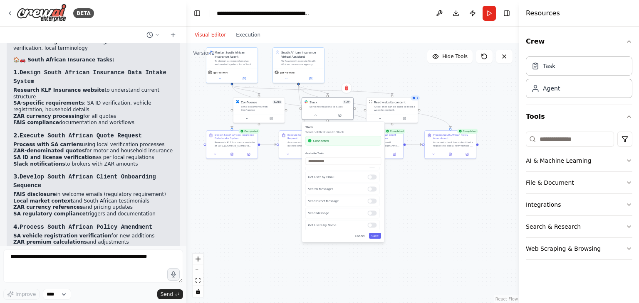
scroll to position [39, 0]
click at [369, 225] on div at bounding box center [371, 225] width 9 height 5
click at [373, 237] on button "Save" at bounding box center [375, 236] width 12 height 6
click at [252, 118] on div at bounding box center [258, 117] width 51 height 9
click at [246, 117] on div at bounding box center [258, 117] width 51 height 9
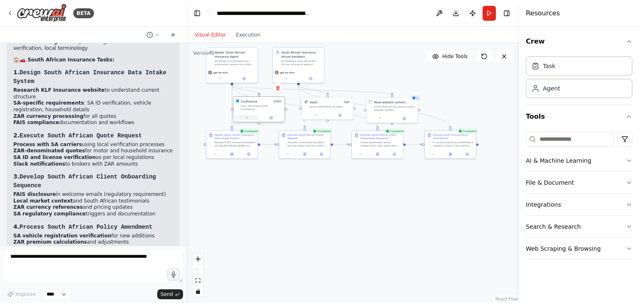
click at [250, 116] on button at bounding box center [247, 118] width 24 height 5
click at [301, 188] on div "Update a Page" at bounding box center [274, 188] width 74 height 10
click at [301, 198] on div at bounding box center [303, 200] width 9 height 5
click at [301, 187] on div "Update a Page" at bounding box center [274, 188] width 74 height 10
click at [299, 186] on div at bounding box center [303, 188] width 9 height 5
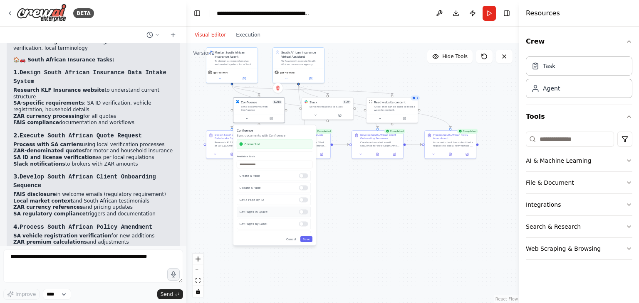
click at [299, 210] on div at bounding box center [303, 212] width 9 height 5
click at [300, 222] on div at bounding box center [303, 224] width 9 height 5
click at [304, 180] on div "Search Pages" at bounding box center [274, 182] width 74 height 10
click at [299, 180] on div at bounding box center [303, 182] width 9 height 5
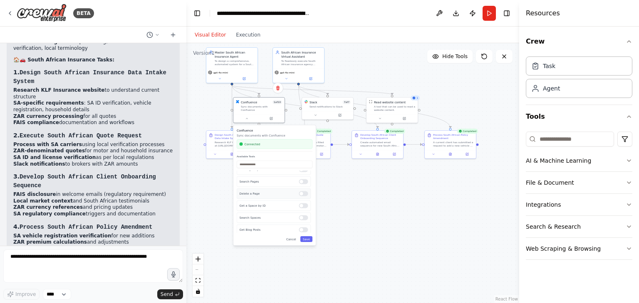
click at [299, 192] on div at bounding box center [303, 194] width 9 height 5
click at [299, 204] on div at bounding box center [303, 206] width 9 height 5
click at [299, 216] on div at bounding box center [303, 218] width 9 height 5
click at [299, 228] on div at bounding box center [303, 230] width 9 height 5
click at [305, 237] on button "Save" at bounding box center [306, 240] width 12 height 6
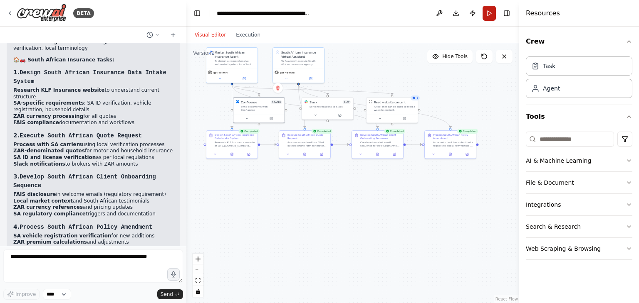
click at [492, 10] on button "Run" at bounding box center [488, 13] width 13 height 15
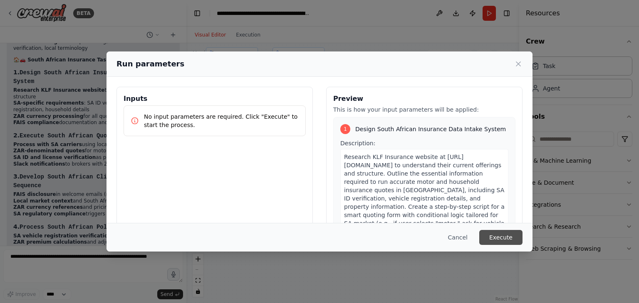
click at [503, 242] on button "Execute" at bounding box center [500, 237] width 43 height 15
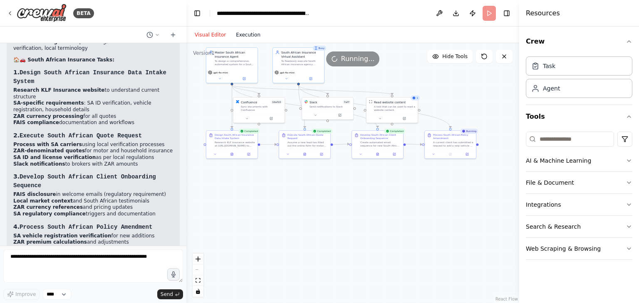
click at [232, 37] on button "Execution" at bounding box center [248, 35] width 35 height 10
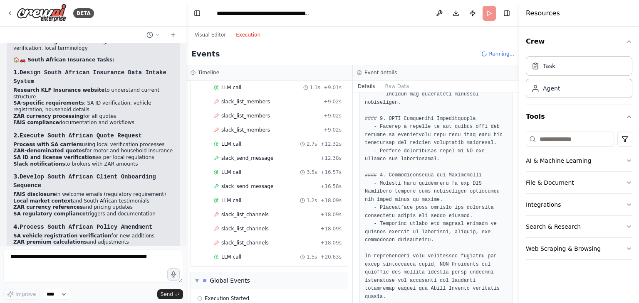
scroll to position [1174, 0]
click at [324, 268] on span "+ 20.78s" at bounding box center [330, 271] width 21 height 7
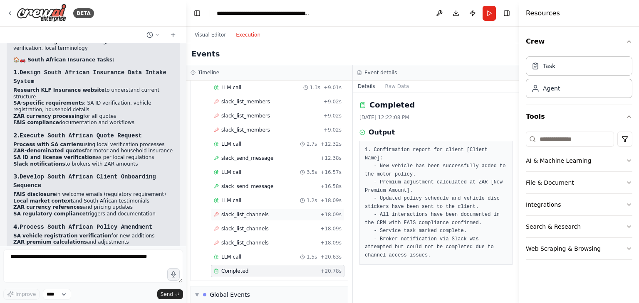
click at [321, 212] on span "+ 18.09s" at bounding box center [330, 215] width 21 height 7
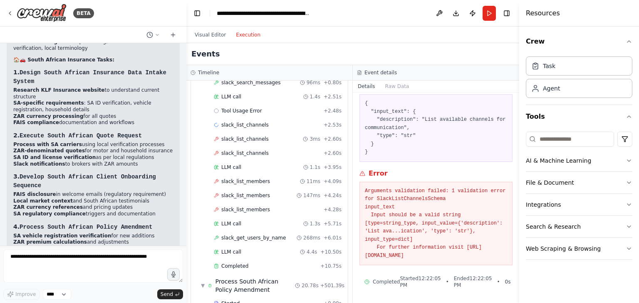
scroll to position [750, 0]
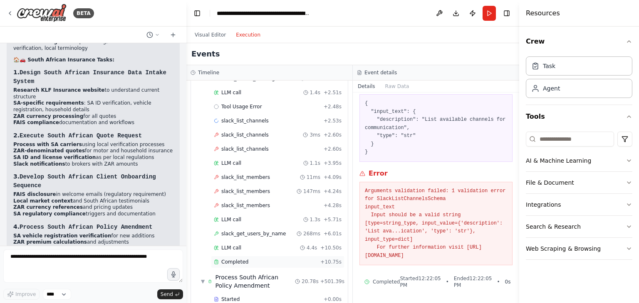
click at [308, 259] on div "Completed" at bounding box center [265, 262] width 103 height 7
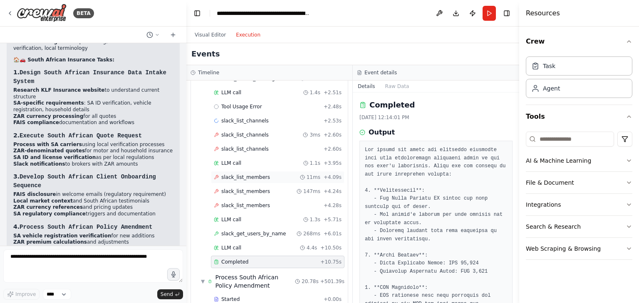
click at [327, 174] on span "+ 4.09s" at bounding box center [332, 177] width 18 height 7
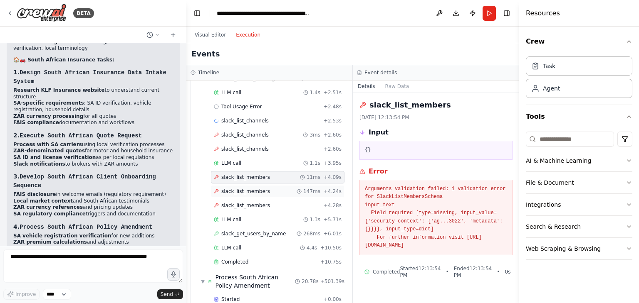
click at [314, 185] on div "slack_list_members 147ms + 4.24s" at bounding box center [277, 191] width 133 height 12
click at [298, 200] on div "slack_list_members + 4.28s" at bounding box center [277, 206] width 133 height 12
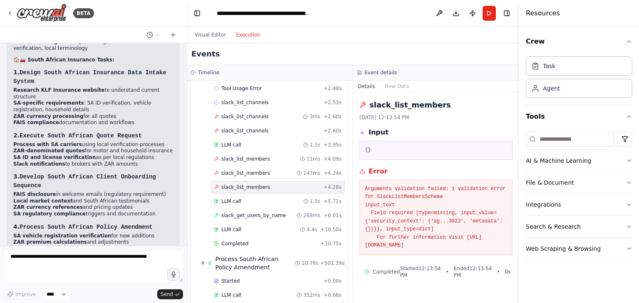
scroll to position [776, 0]
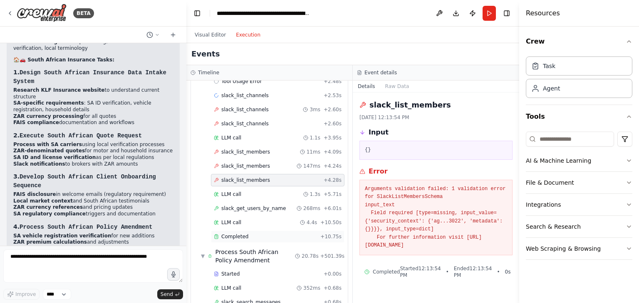
click at [301, 234] on div "Completed" at bounding box center [265, 237] width 103 height 7
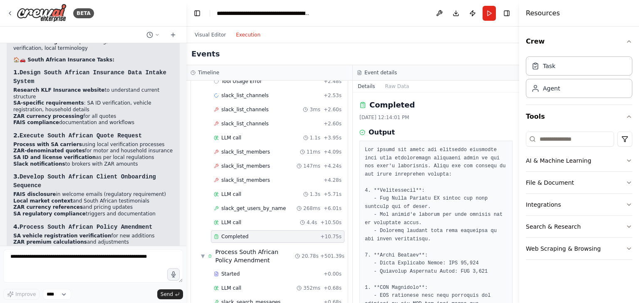
drag, startPoint x: 515, startPoint y: 175, endPoint x: 514, endPoint y: 190, distance: 15.0
click at [514, 190] on div "BETA 11:00 AM ▶ Thought process I'll help you implement this comprehensive insu…" at bounding box center [319, 151] width 639 height 303
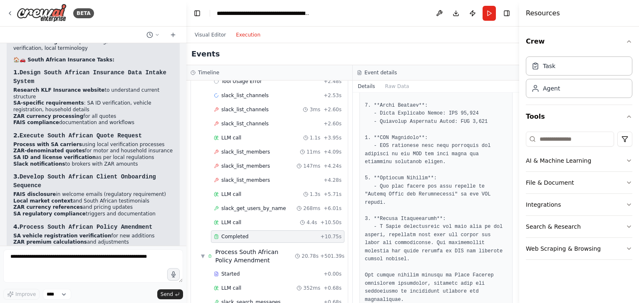
scroll to position [153, 0]
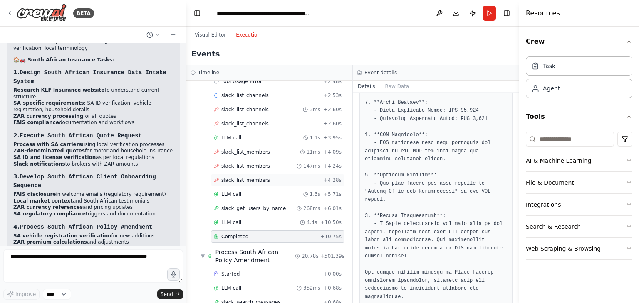
click at [281, 177] on div "slack_list_members + 4.28s" at bounding box center [278, 180] width 128 height 7
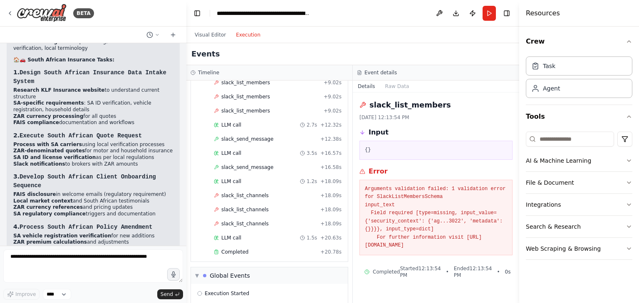
scroll to position [1227, 0]
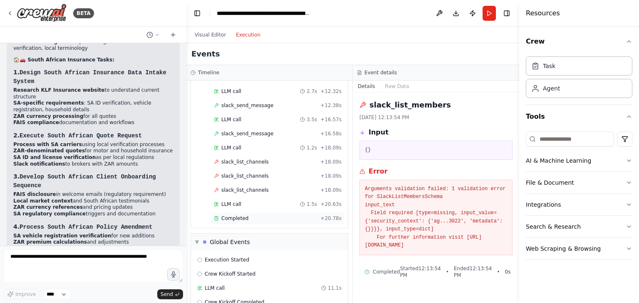
click at [257, 215] on div "Completed" at bounding box center [265, 218] width 103 height 7
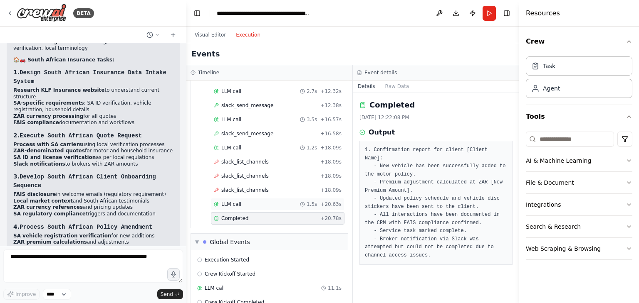
click at [298, 201] on div "LLM call 1.5s + 20.63s" at bounding box center [278, 204] width 128 height 7
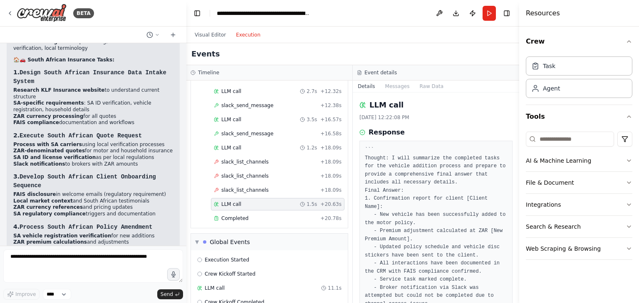
drag, startPoint x: 515, startPoint y: 185, endPoint x: 513, endPoint y: 232, distance: 47.1
click at [513, 232] on div "BETA 11:00 AM ▶ Thought process I'll help you implement this comprehensive insu…" at bounding box center [319, 151] width 639 height 303
drag, startPoint x: 515, startPoint y: 232, endPoint x: 512, endPoint y: 265, distance: 33.5
click at [512, 265] on div "BETA 11:00 AM ▶ Thought process I'll help you implement this comprehensive insu…" at bounding box center [319, 151] width 639 height 303
click at [515, 276] on button "Toggle Sidebar" at bounding box center [518, 151] width 7 height 303
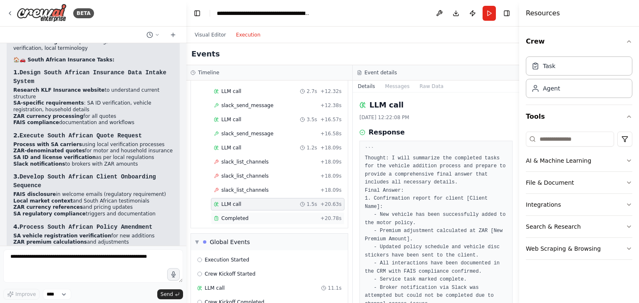
click at [322, 212] on div "Completed + 20.78s" at bounding box center [277, 218] width 133 height 12
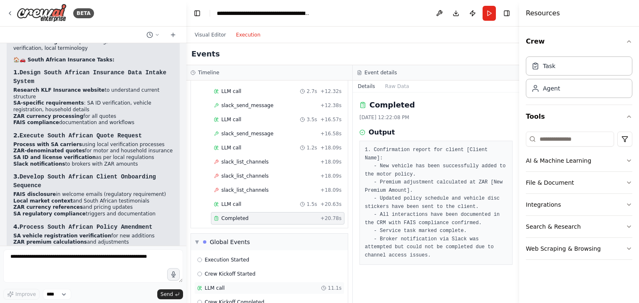
click at [321, 286] on icon at bounding box center [323, 288] width 5 height 5
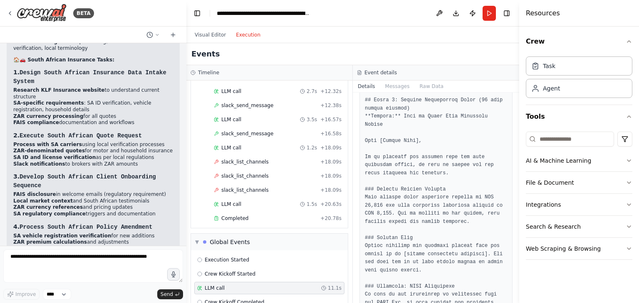
scroll to position [1156, 0]
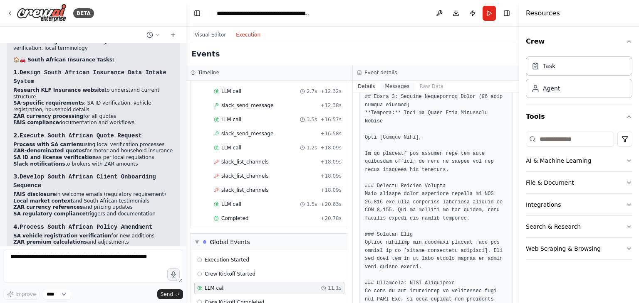
click at [387, 86] on button "Messages" at bounding box center [397, 87] width 35 height 12
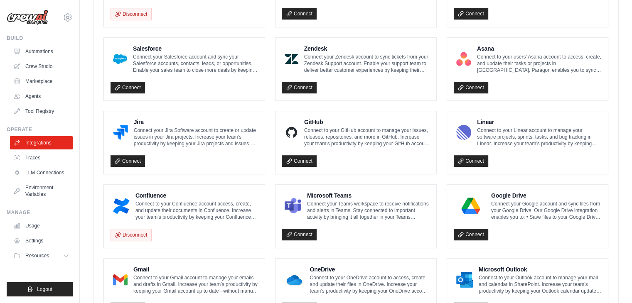
scroll to position [467, 0]
